Goal: Transaction & Acquisition: Purchase product/service

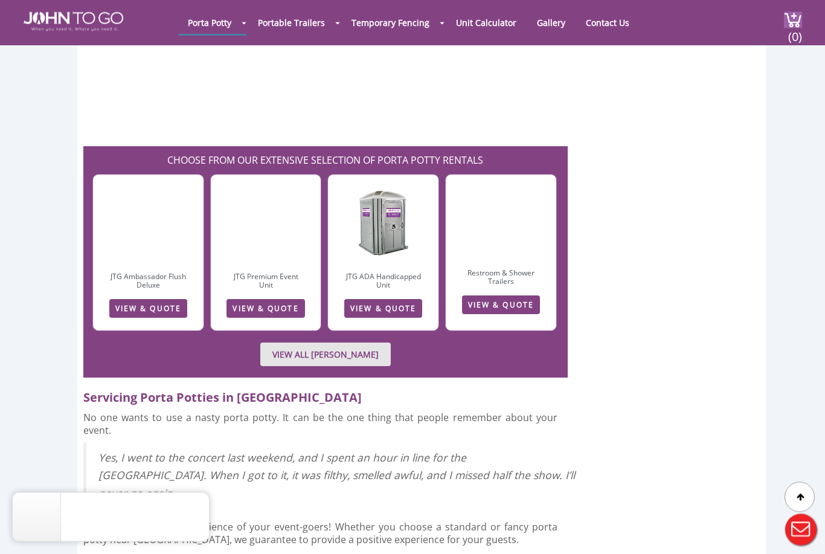
scroll to position [3209, 0]
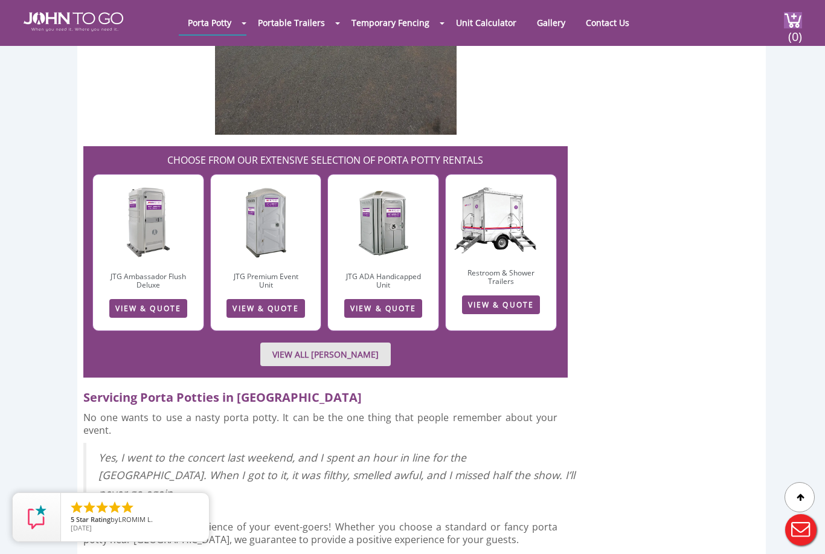
click at [287, 254] on div at bounding box center [412, 277] width 825 height 554
click at [264, 299] on link "VIEW & QUOTE" at bounding box center [265, 308] width 78 height 19
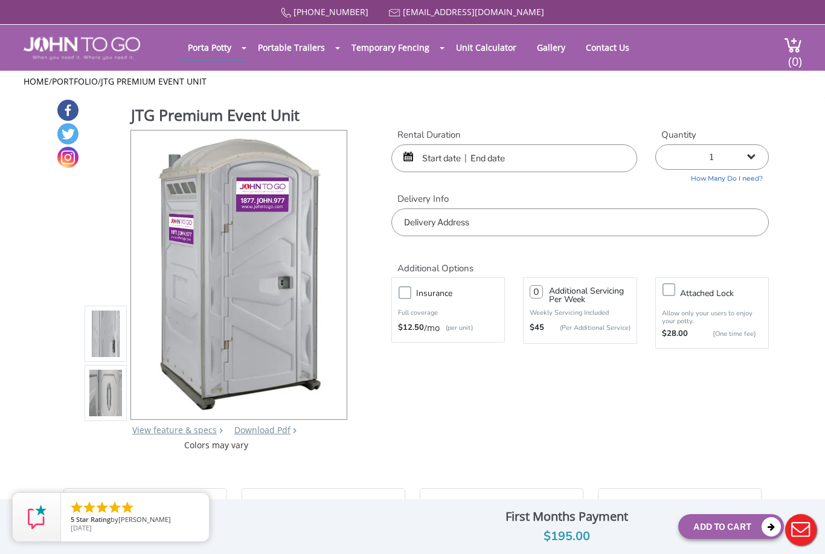
click at [439, 154] on input "text" at bounding box center [514, 158] width 246 height 28
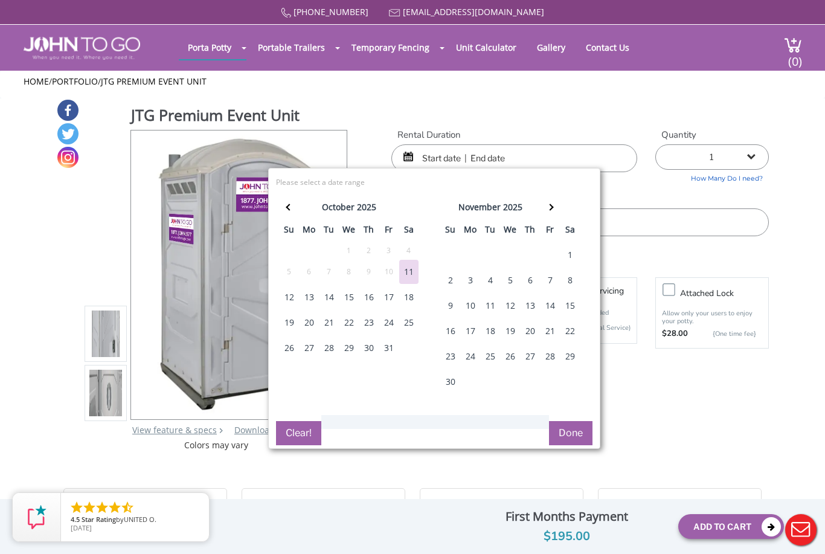
click at [386, 348] on div "31" at bounding box center [388, 348] width 19 height 24
click at [448, 284] on div "2" at bounding box center [450, 280] width 19 height 24
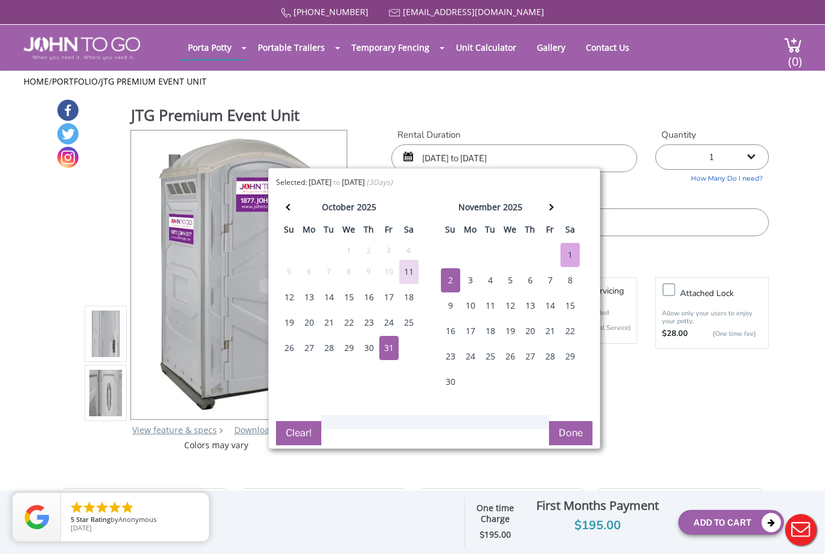
click at [380, 356] on div "31" at bounding box center [388, 348] width 19 height 24
click at [468, 283] on div "3" at bounding box center [470, 280] width 19 height 24
type input "10/31/2025 to 11/03/2025"
click at [569, 428] on button "Done" at bounding box center [570, 433] width 43 height 24
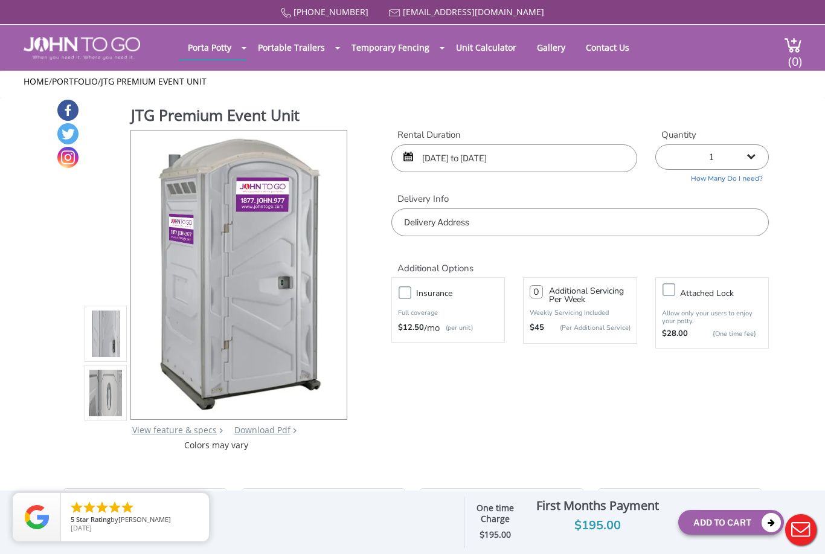
click at [463, 225] on input "text" at bounding box center [579, 222] width 377 height 28
click at [495, 382] on div "877 564 6977 info@johntogo.com Porta Potty Portable Toilets ADA Accessible Unit…" at bounding box center [412, 284] width 825 height 569
click at [480, 218] on input "text" at bounding box center [579, 222] width 377 height 28
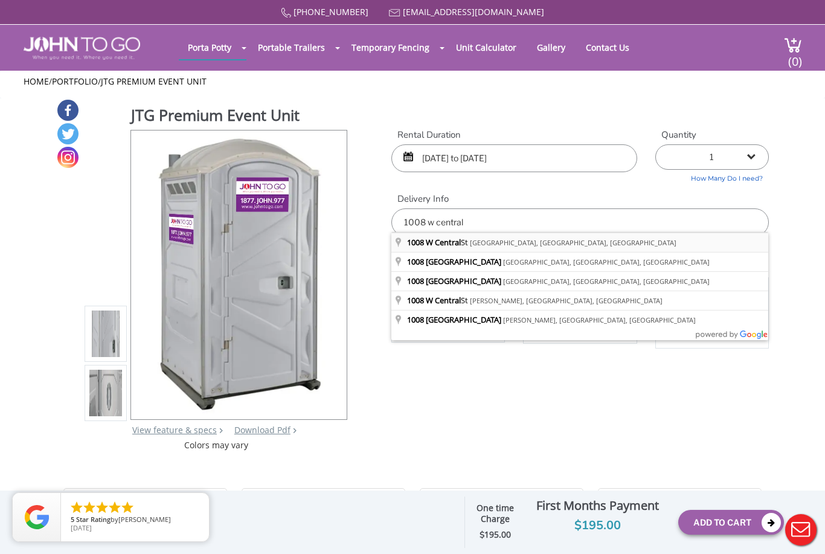
type input "1008 W Central St, Lantana, FL, USA"
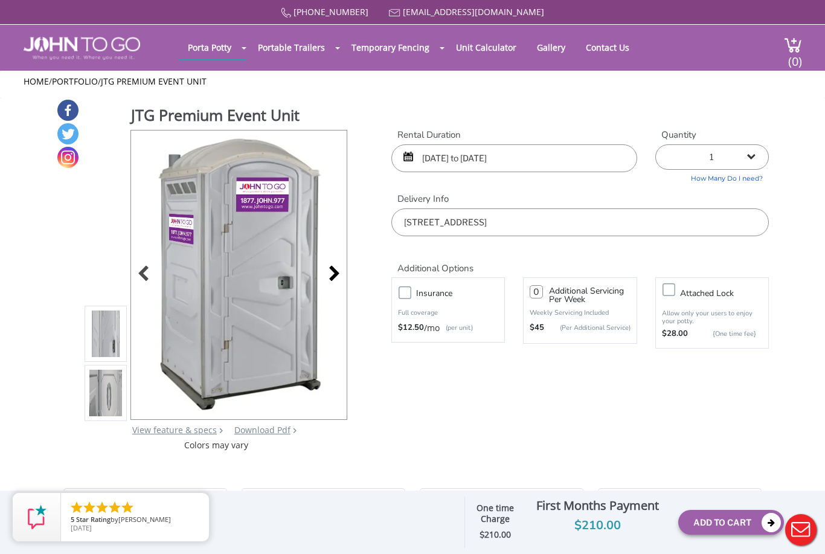
click at [335, 266] on div at bounding box center [330, 274] width 17 height 17
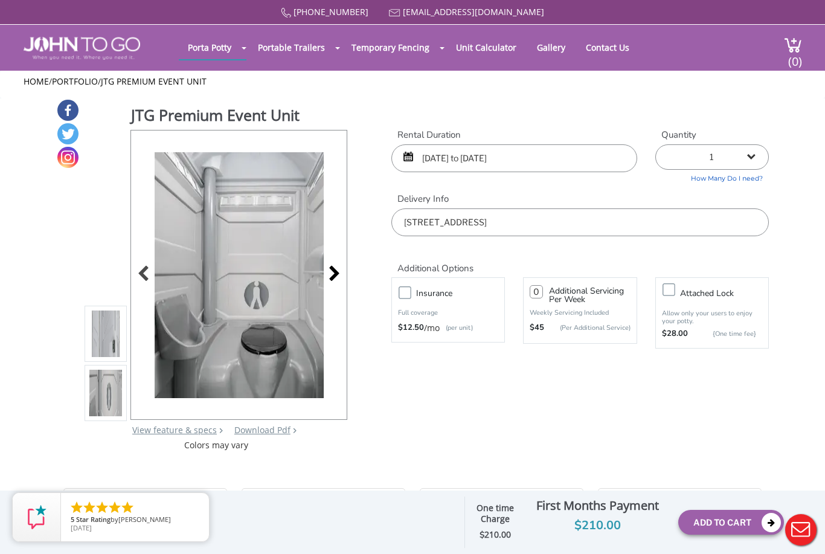
click at [335, 266] on div at bounding box center [330, 274] width 17 height 17
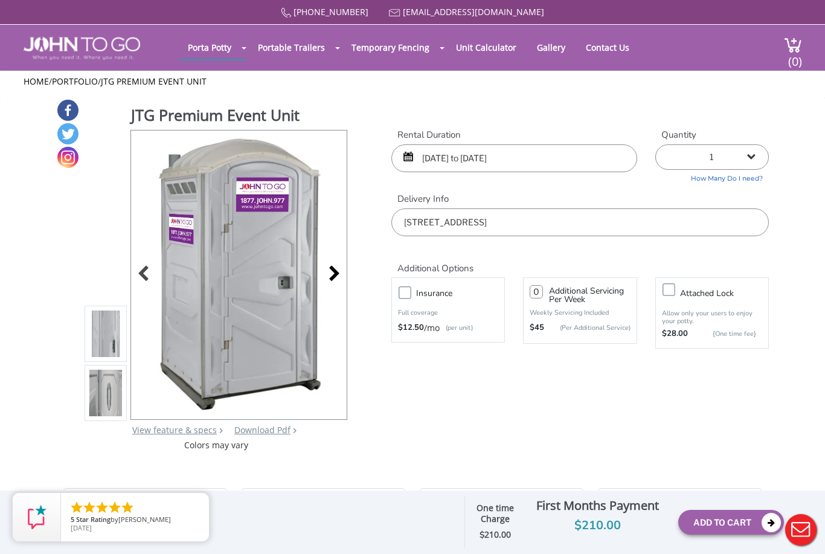
click at [335, 266] on div at bounding box center [330, 274] width 17 height 17
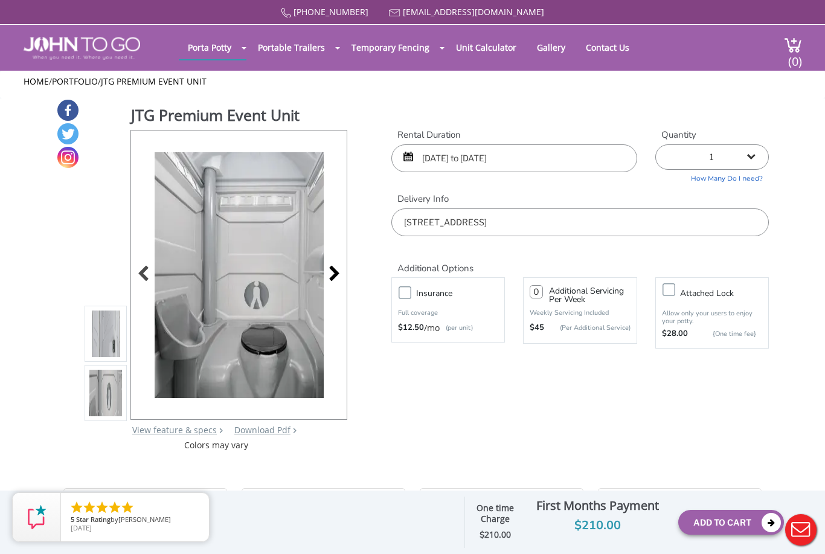
click at [335, 266] on div at bounding box center [330, 274] width 17 height 17
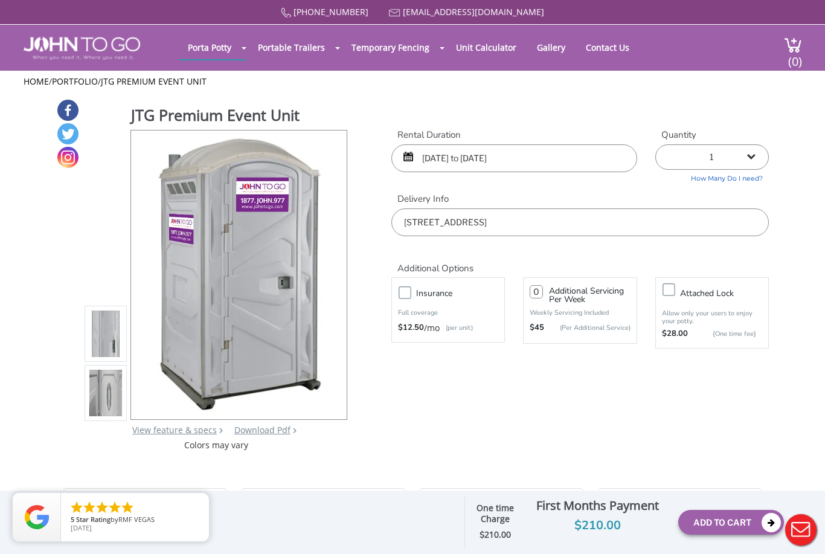
click at [438, 98] on div "JTG Premium Event Unit View feature & specs Download Pdf Product PDF Addon PDF …" at bounding box center [412, 274] width 712 height 353
click at [583, 399] on div "JTG Premium Event Unit View feature & specs Download Pdf Product PDF Addon PDF …" at bounding box center [412, 274] width 712 height 353
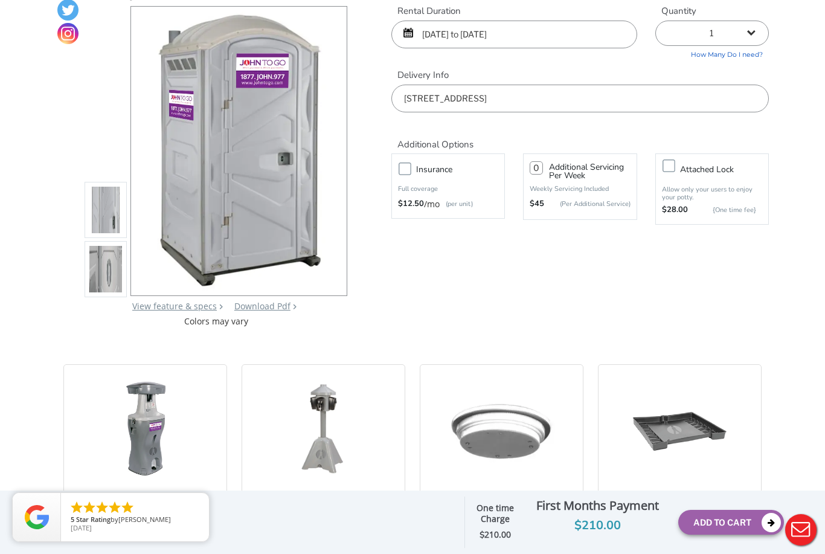
scroll to position [169, 0]
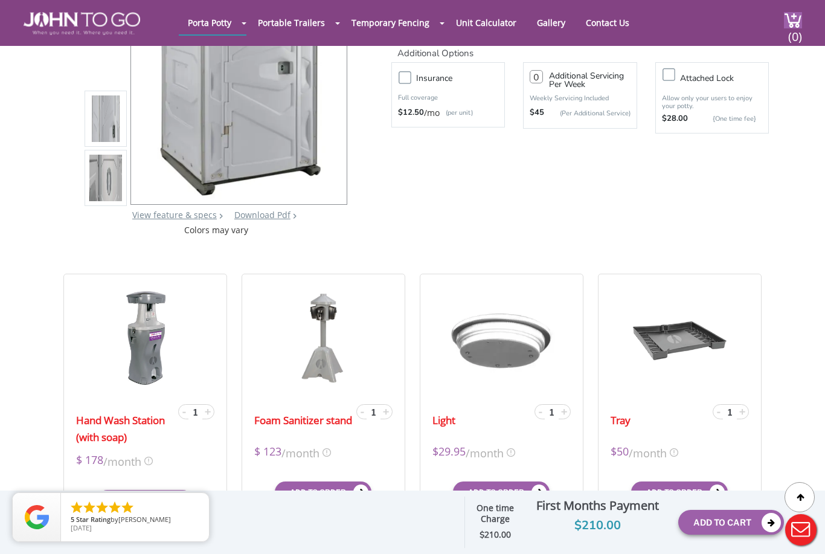
click at [255, 218] on link "Download Pdf" at bounding box center [262, 214] width 56 height 11
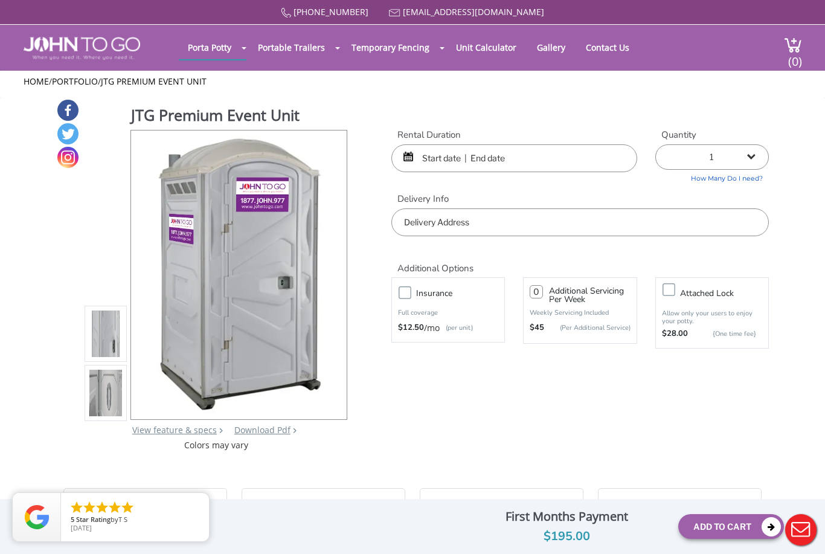
click at [443, 153] on input "text" at bounding box center [514, 158] width 246 height 28
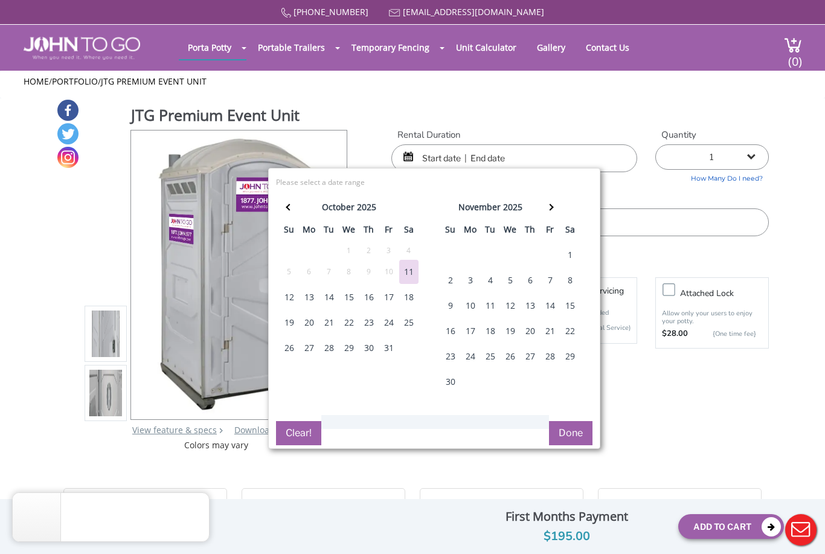
click at [387, 348] on div "31" at bounding box center [388, 348] width 19 height 24
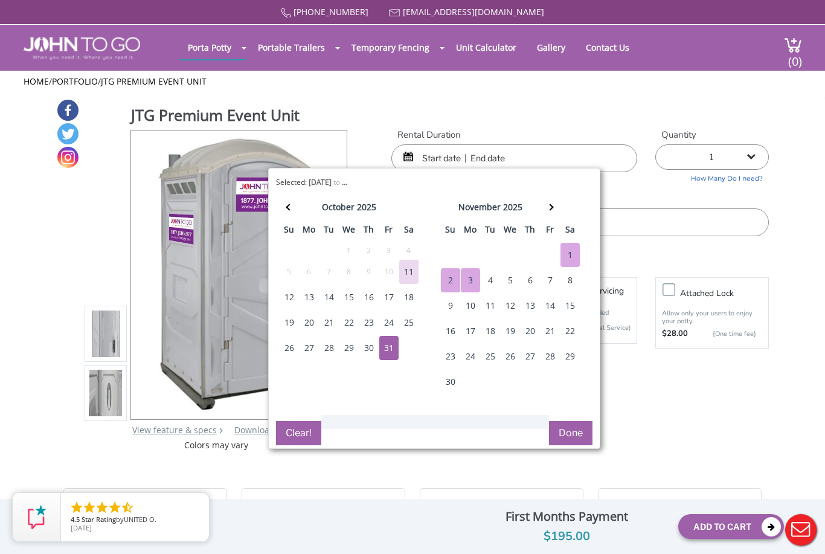
click at [468, 284] on div "3" at bounding box center [470, 280] width 19 height 24
type input "10/31/2025 to 11/03/2025"
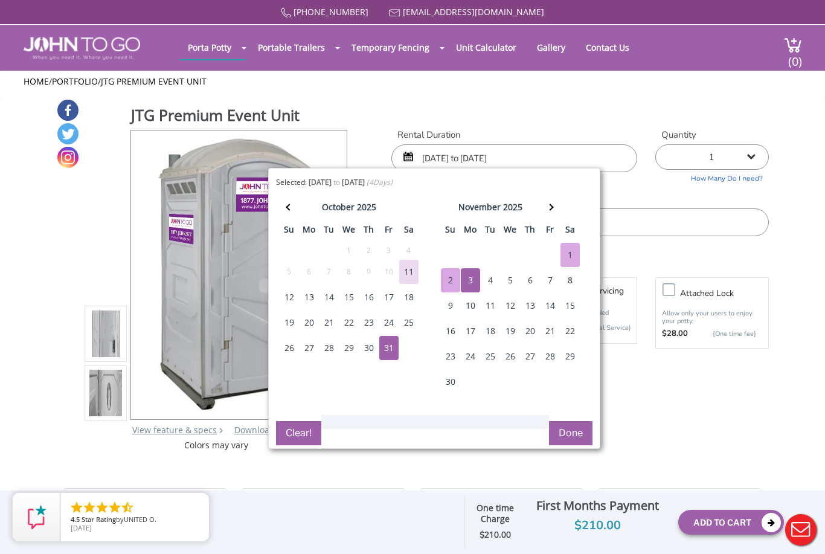
click at [578, 437] on button "Done" at bounding box center [570, 433] width 43 height 24
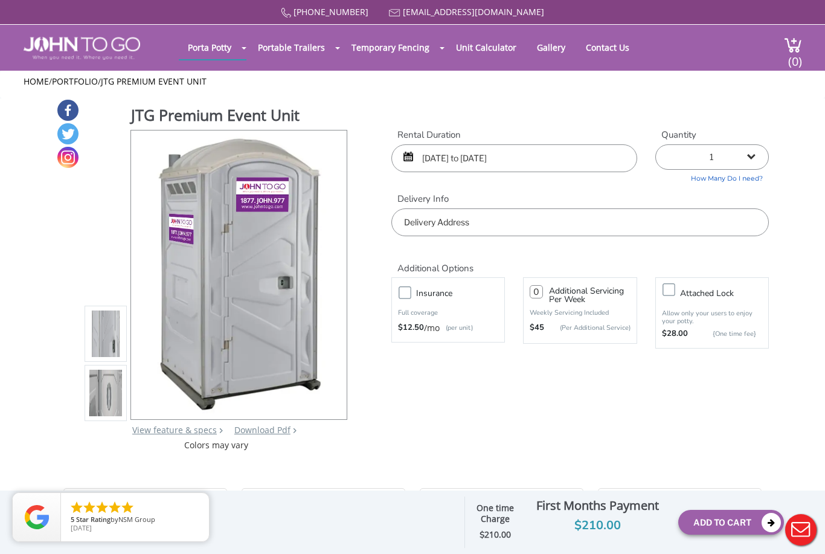
click at [478, 217] on input "text" at bounding box center [579, 222] width 377 height 28
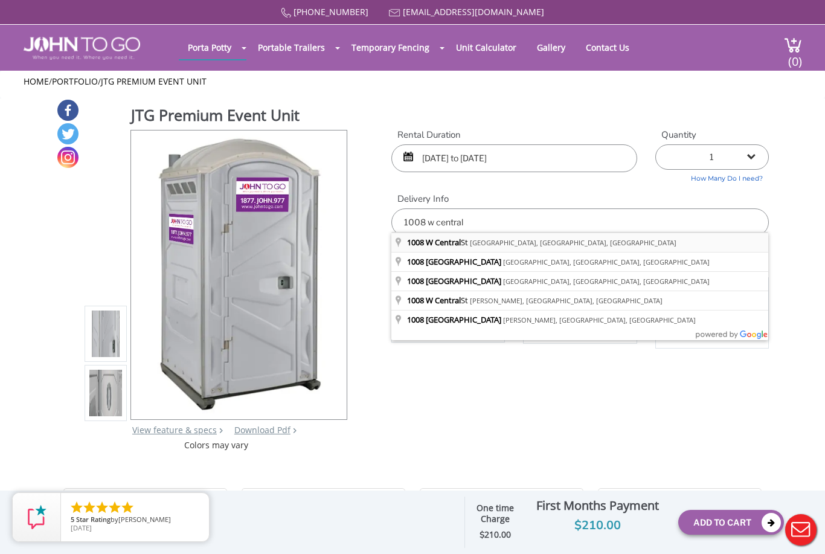
type input "1008 W Central St, Lantana, FL, USA"
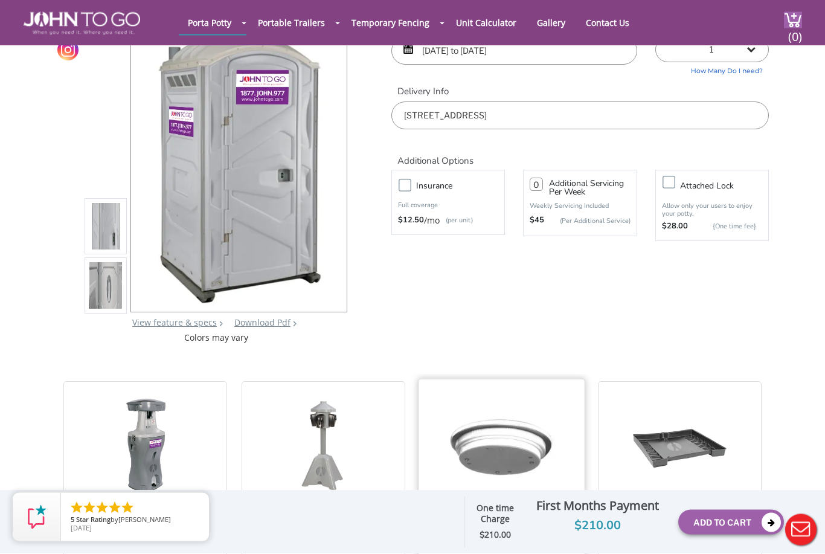
scroll to position [67, 0]
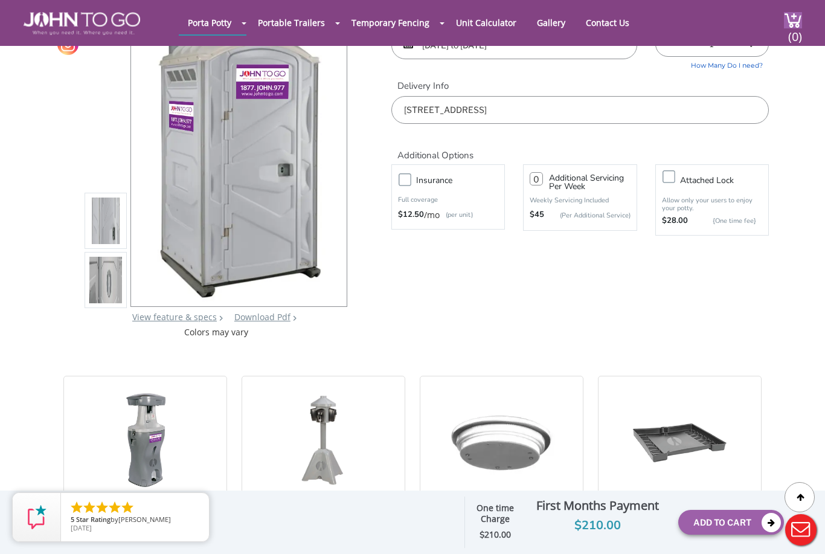
click at [203, 320] on link "View feature & specs" at bounding box center [174, 316] width 85 height 11
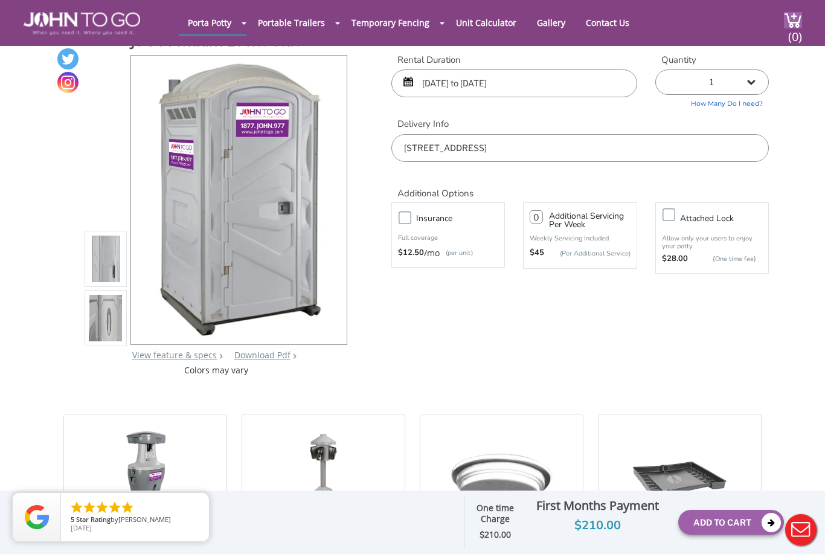
scroll to position [31, 0]
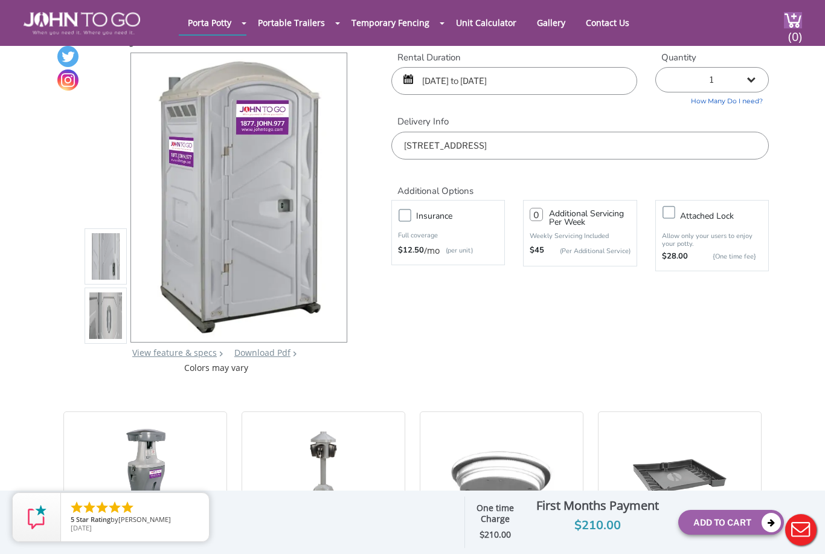
click at [269, 350] on link "Download Pdf" at bounding box center [262, 352] width 56 height 11
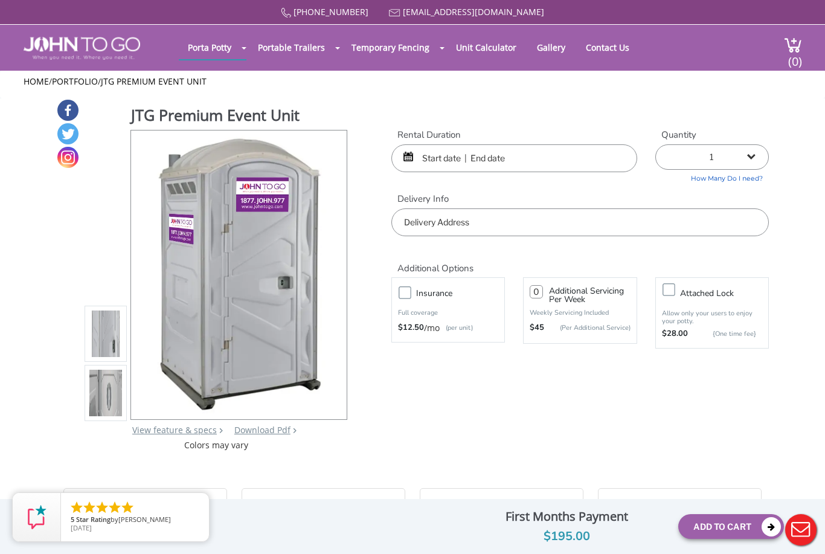
click at [489, 224] on input "text" at bounding box center [579, 222] width 377 height 28
click at [442, 153] on div "877 564 6977 info@johntogo.com Porta Potty Portable Toilets ADA Accessible Unit…" at bounding box center [412, 284] width 825 height 569
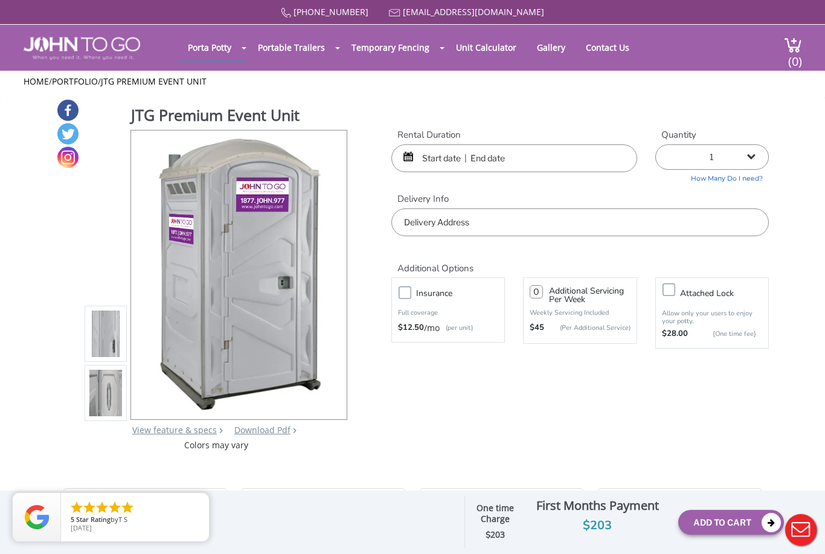
click at [438, 154] on input "text" at bounding box center [514, 158] width 246 height 28
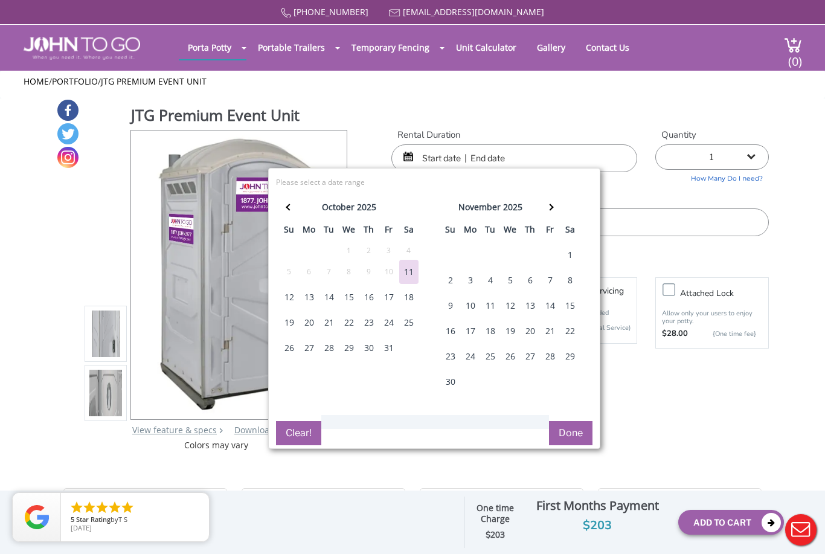
click at [384, 346] on div "31" at bounding box center [388, 348] width 19 height 24
click at [469, 281] on div "3" at bounding box center [470, 280] width 19 height 24
type input "10/31/2025 to 11/03/2025"
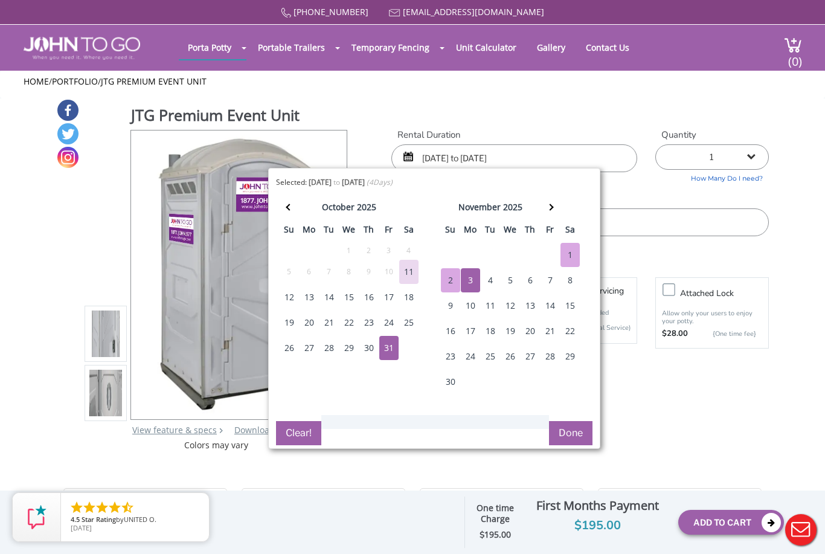
click at [569, 437] on button "Done" at bounding box center [570, 433] width 43 height 24
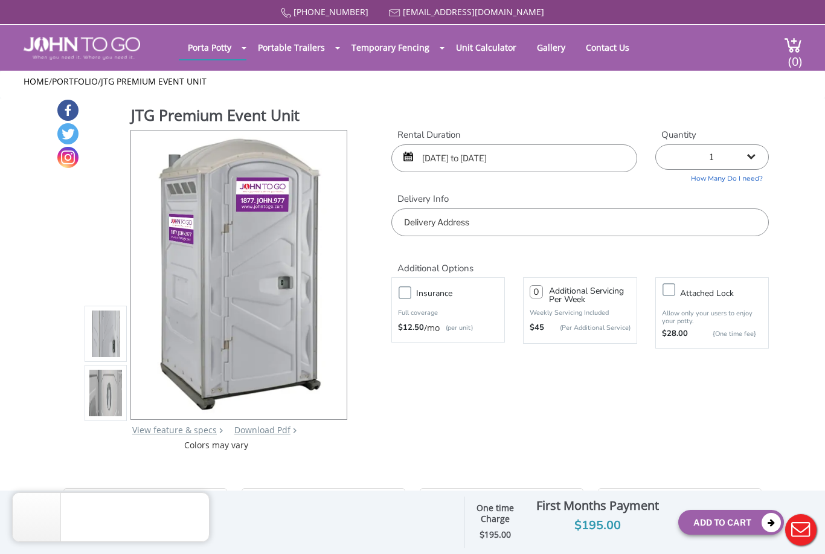
click at [520, 227] on input "text" at bounding box center [579, 222] width 377 height 28
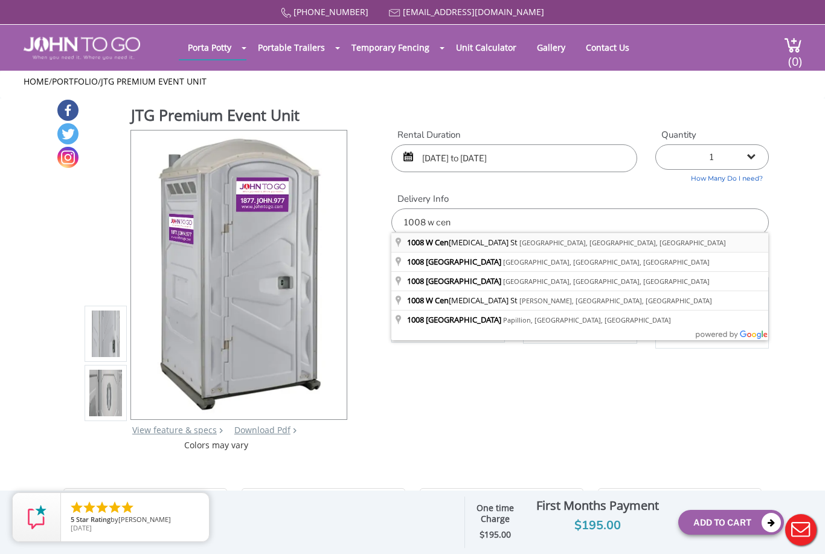
type input "1008 W Central St, Lantana, FL, USA"
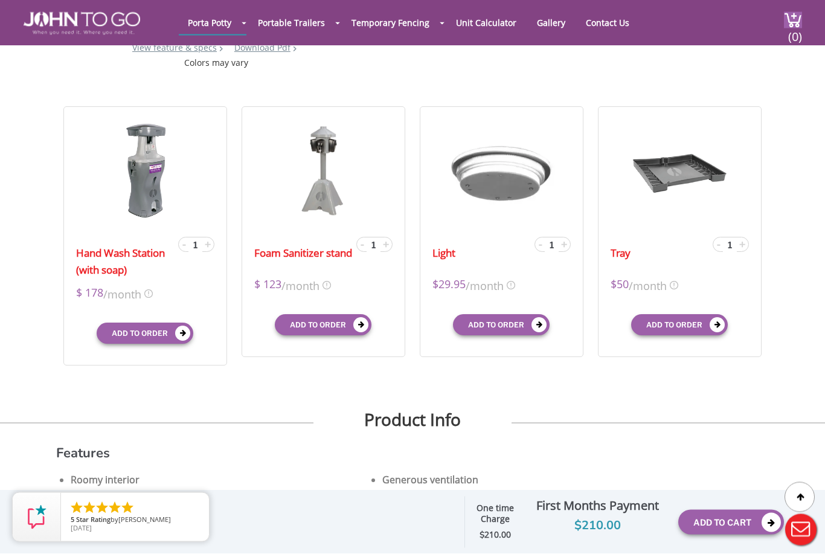
scroll to position [395, 0]
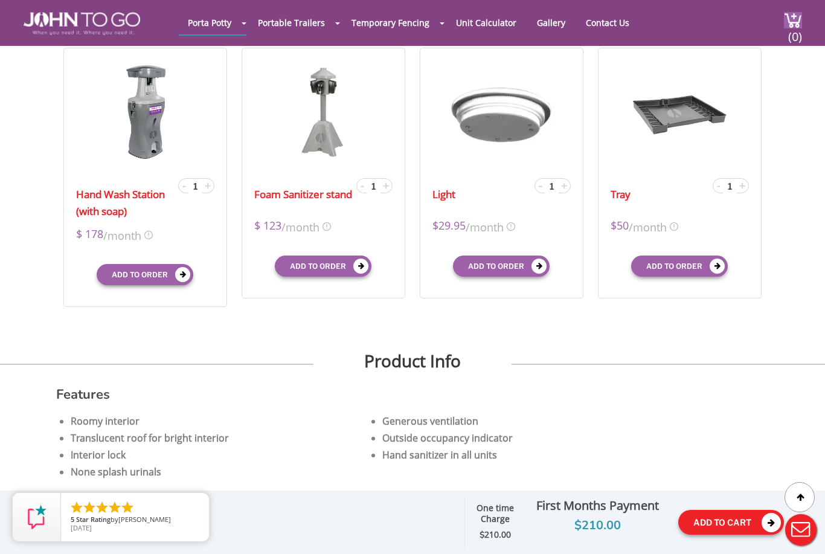
click at [711, 534] on button "Add To Cart" at bounding box center [731, 522] width 106 height 25
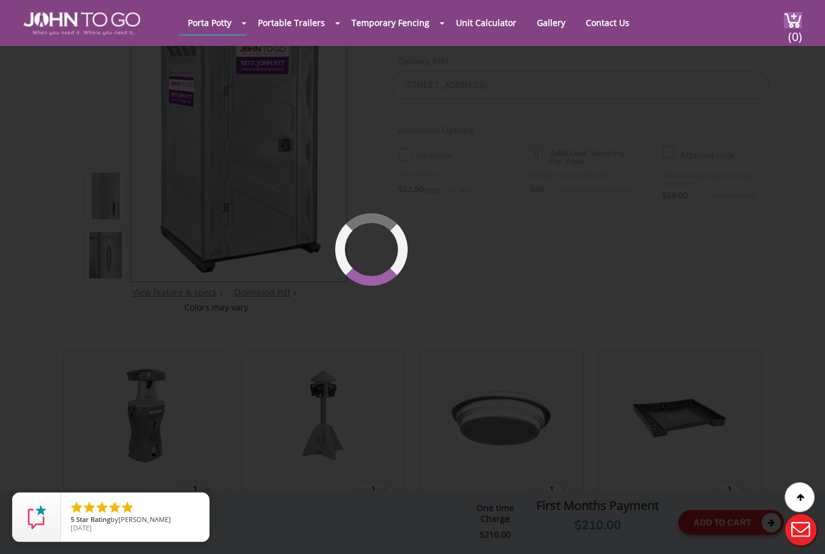
scroll to position [83, 0]
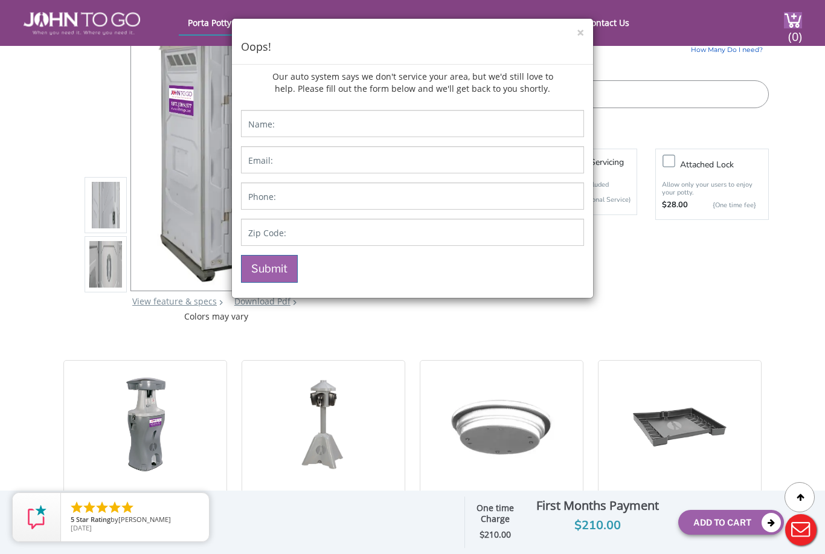
click at [575, 33] on div "× Oops!" at bounding box center [412, 42] width 361 height 46
click at [580, 31] on button "×" at bounding box center [580, 33] width 7 height 13
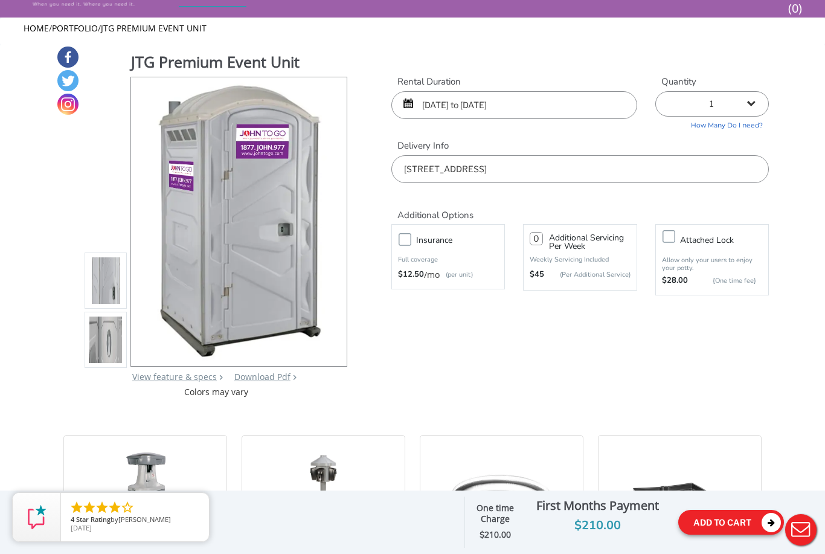
scroll to position [11, 0]
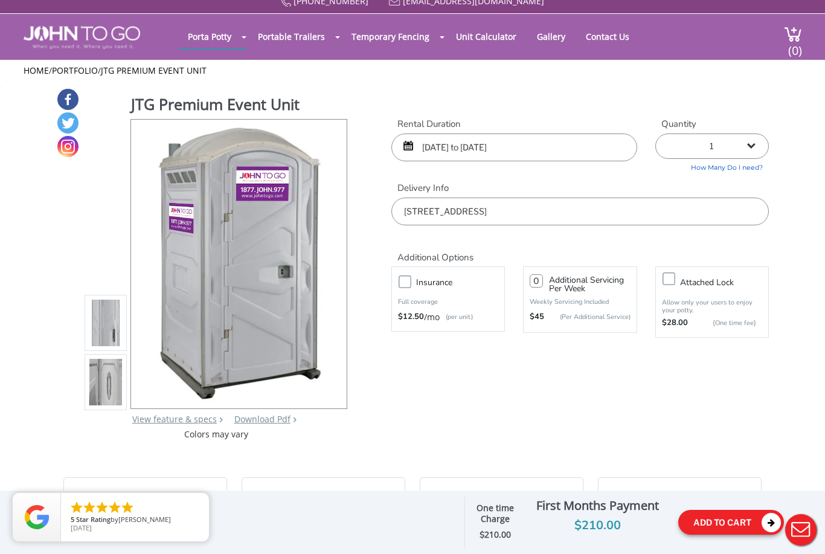
click at [728, 534] on button "Add To Cart" at bounding box center [731, 522] width 106 height 25
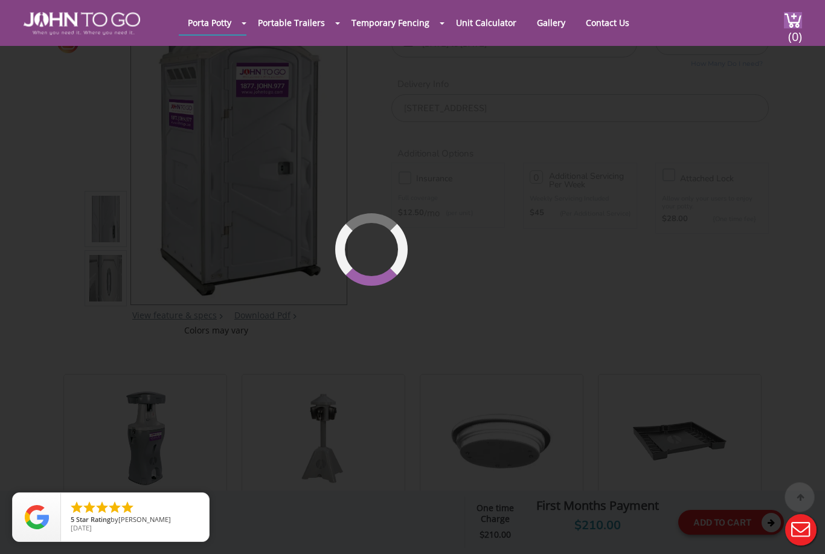
scroll to position [125, 0]
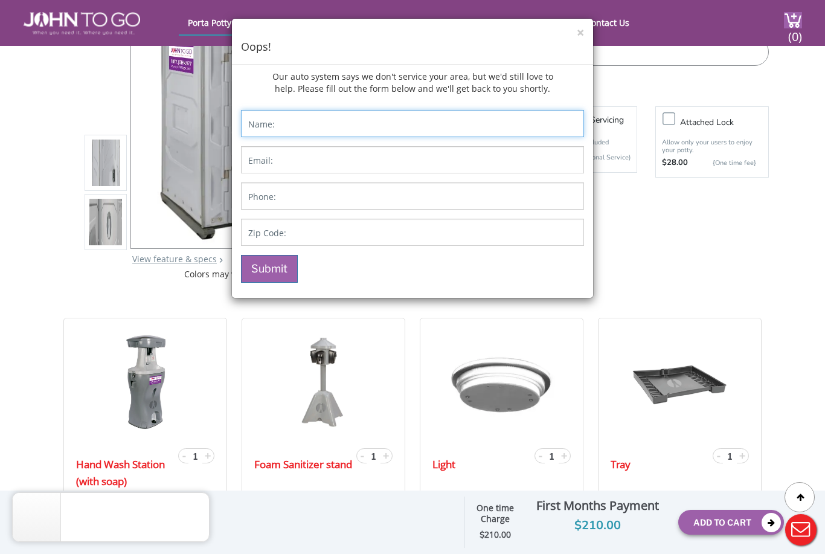
click at [335, 113] on input "Contact form" at bounding box center [412, 123] width 343 height 27
click at [363, 123] on input "Ryan" at bounding box center [412, 123] width 343 height 27
type input "Ryan Ouellette"
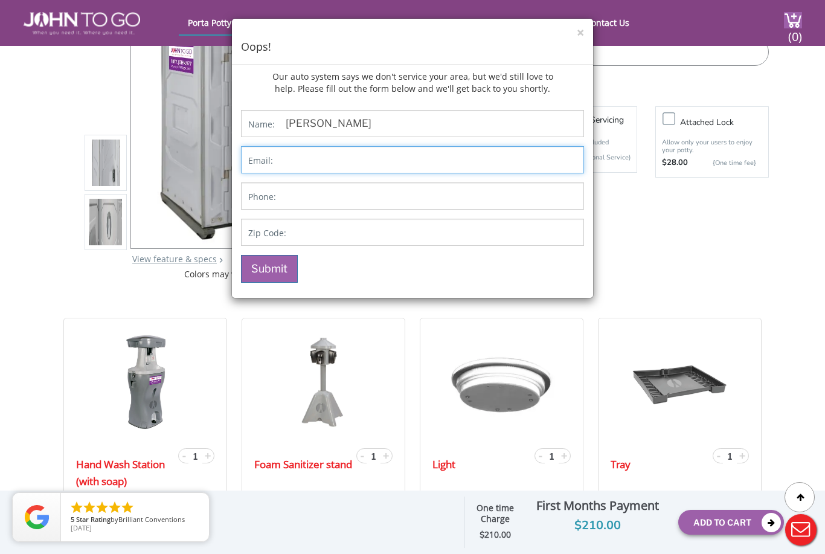
type input "rouellette96@gmail.com"
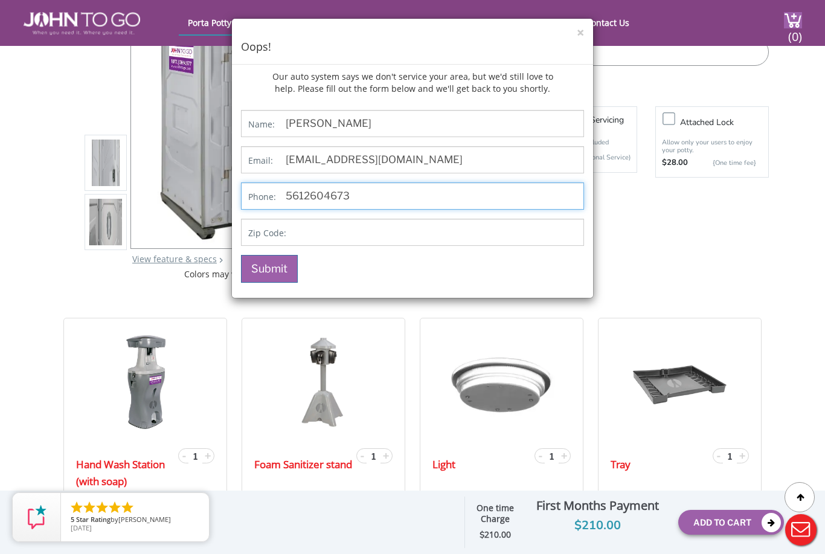
type input "5612604673"
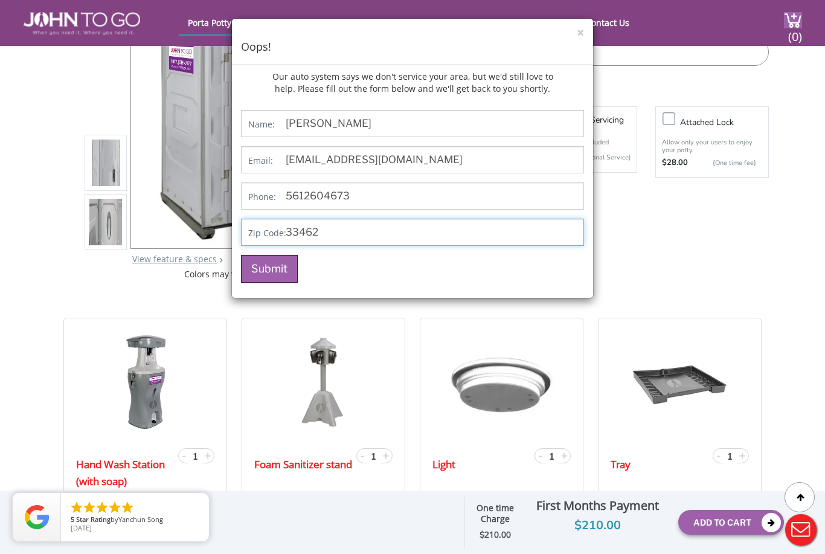
type input "33462"
click at [265, 271] on button "Submit" at bounding box center [269, 269] width 57 height 28
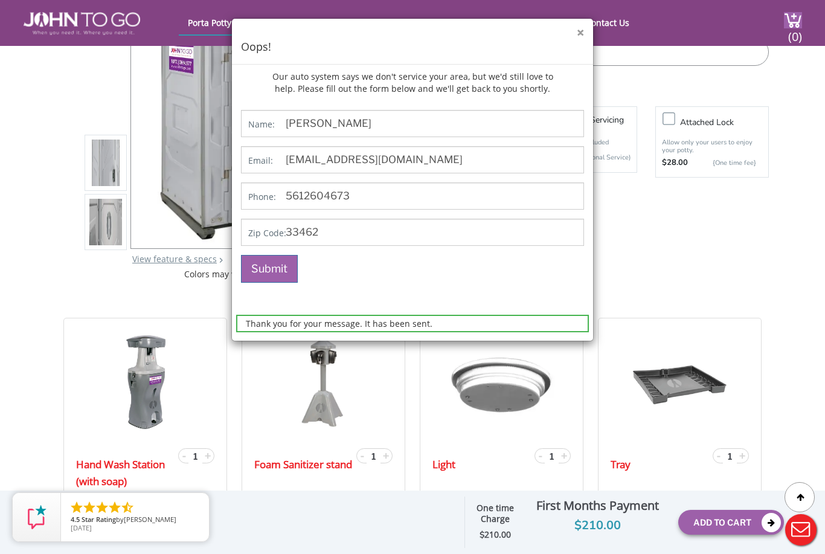
click at [580, 31] on button "×" at bounding box center [580, 33] width 7 height 13
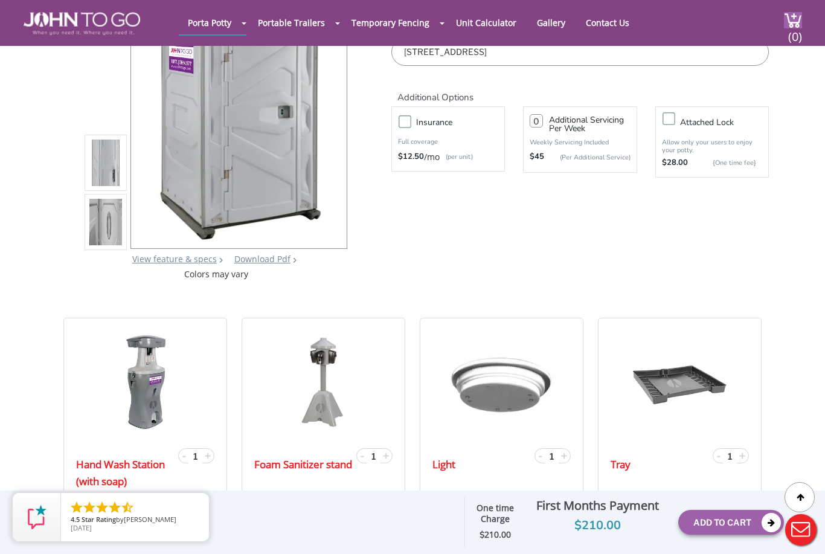
scroll to position [0, 0]
